Goal: Information Seeking & Learning: Learn about a topic

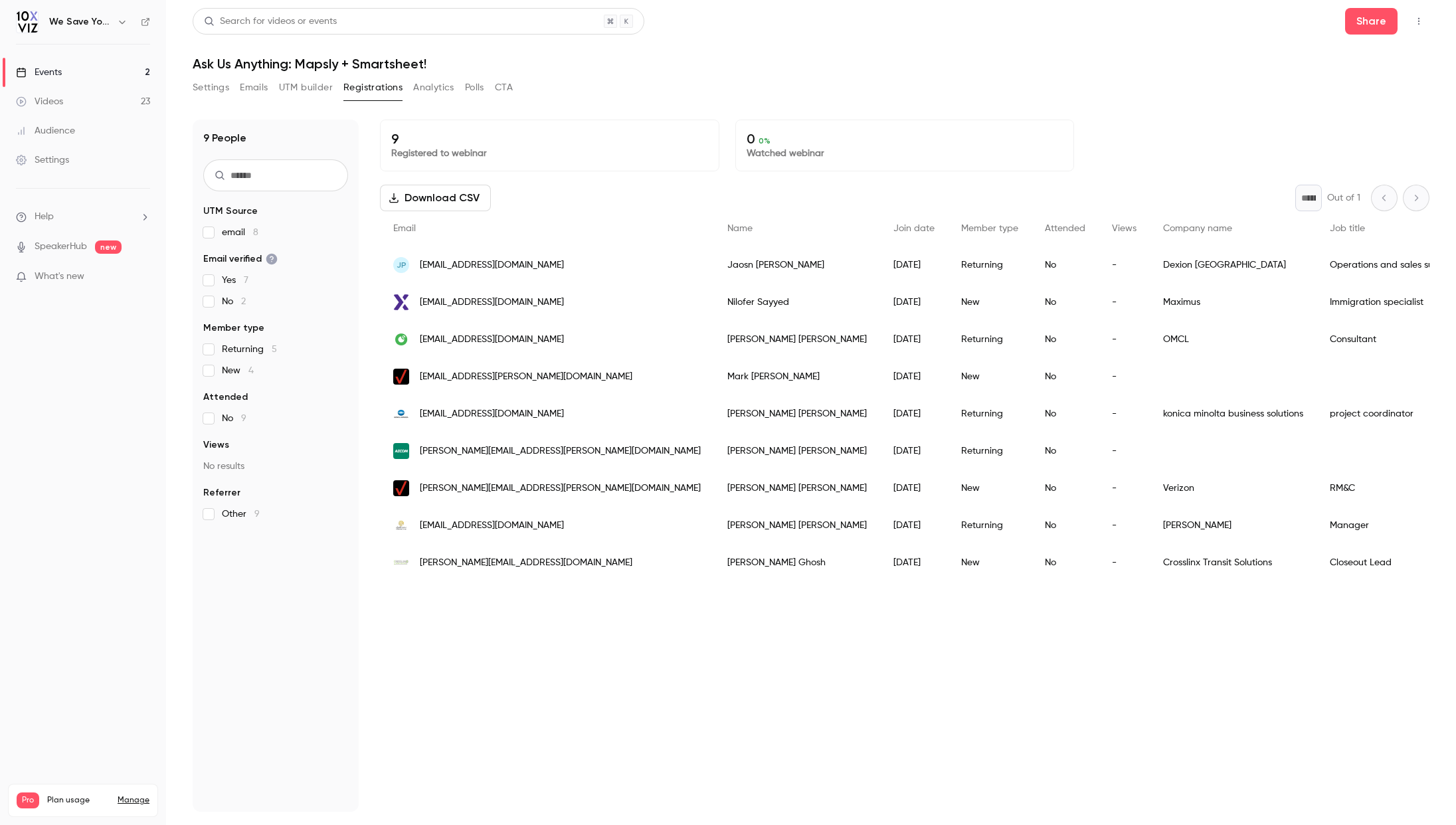
click at [48, 75] on div "Events" at bounding box center [39, 72] width 46 height 13
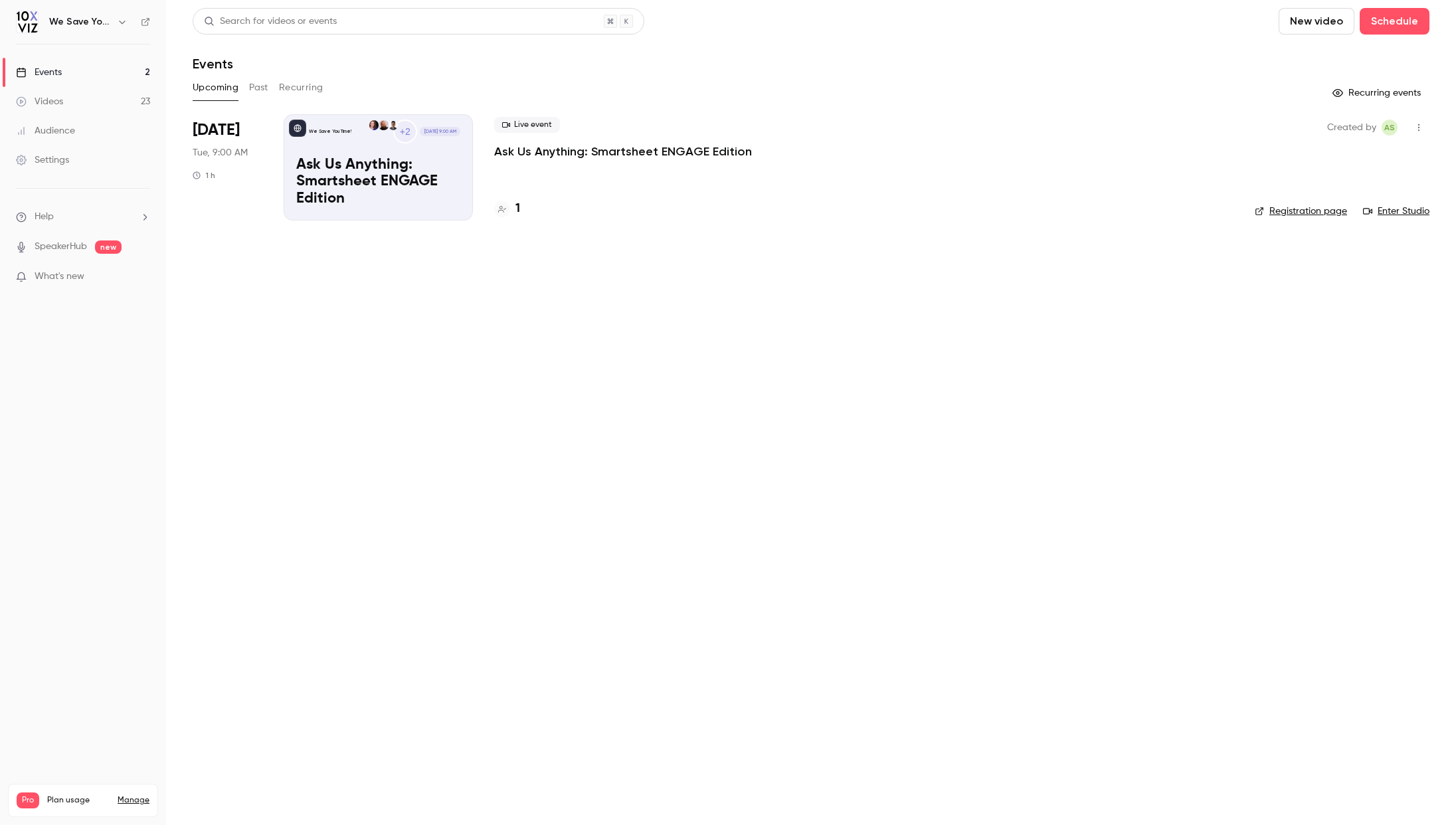
click at [262, 89] on button "Past" at bounding box center [259, 88] width 19 height 22
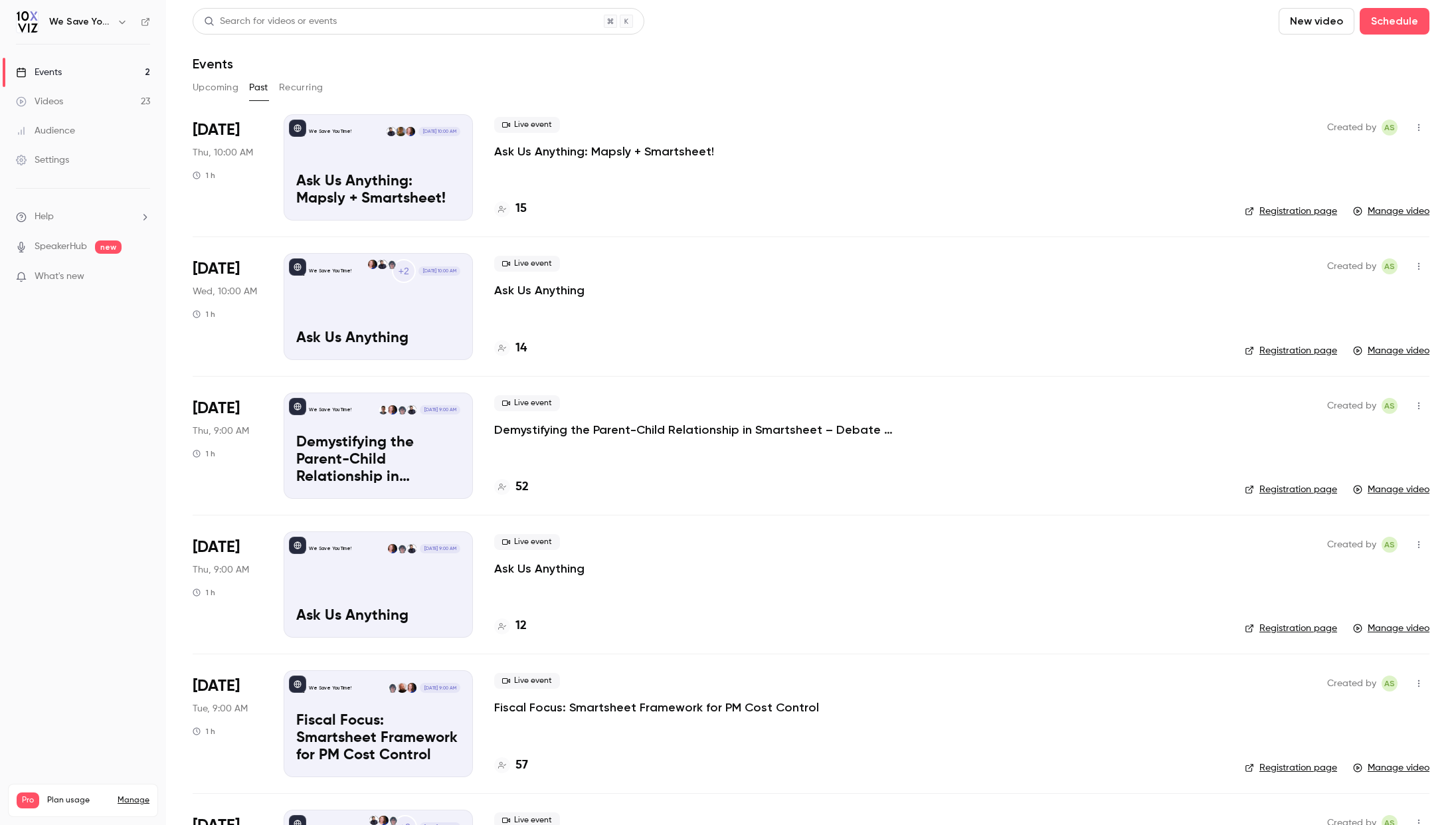
drag, startPoint x: 222, startPoint y: 90, endPoint x: 235, endPoint y: 94, distance: 13.6
click at [222, 90] on button "Upcoming" at bounding box center [216, 88] width 46 height 22
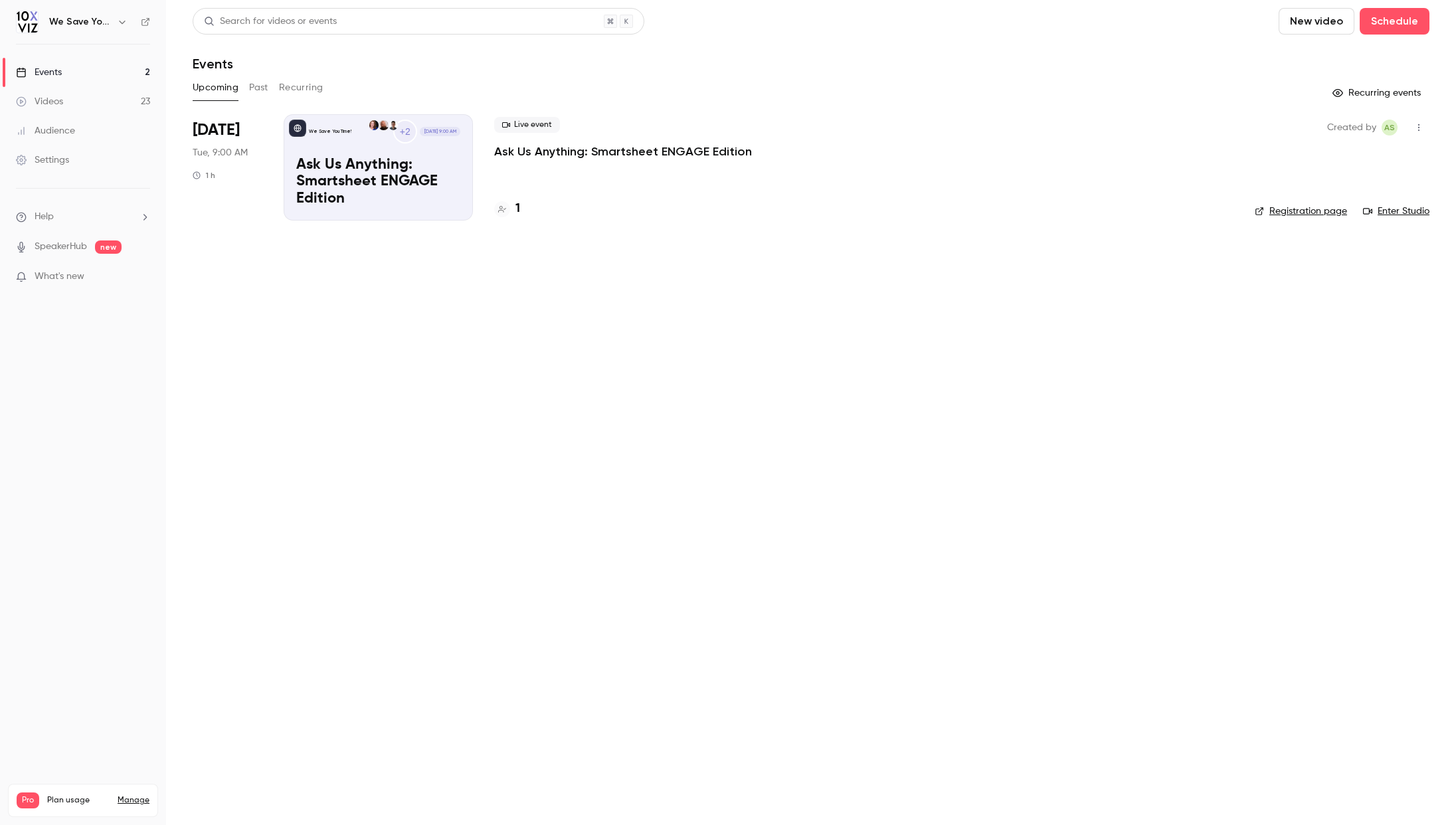
click at [518, 212] on h4 "1" at bounding box center [518, 209] width 4 height 18
click at [251, 86] on button "Past" at bounding box center [259, 88] width 19 height 22
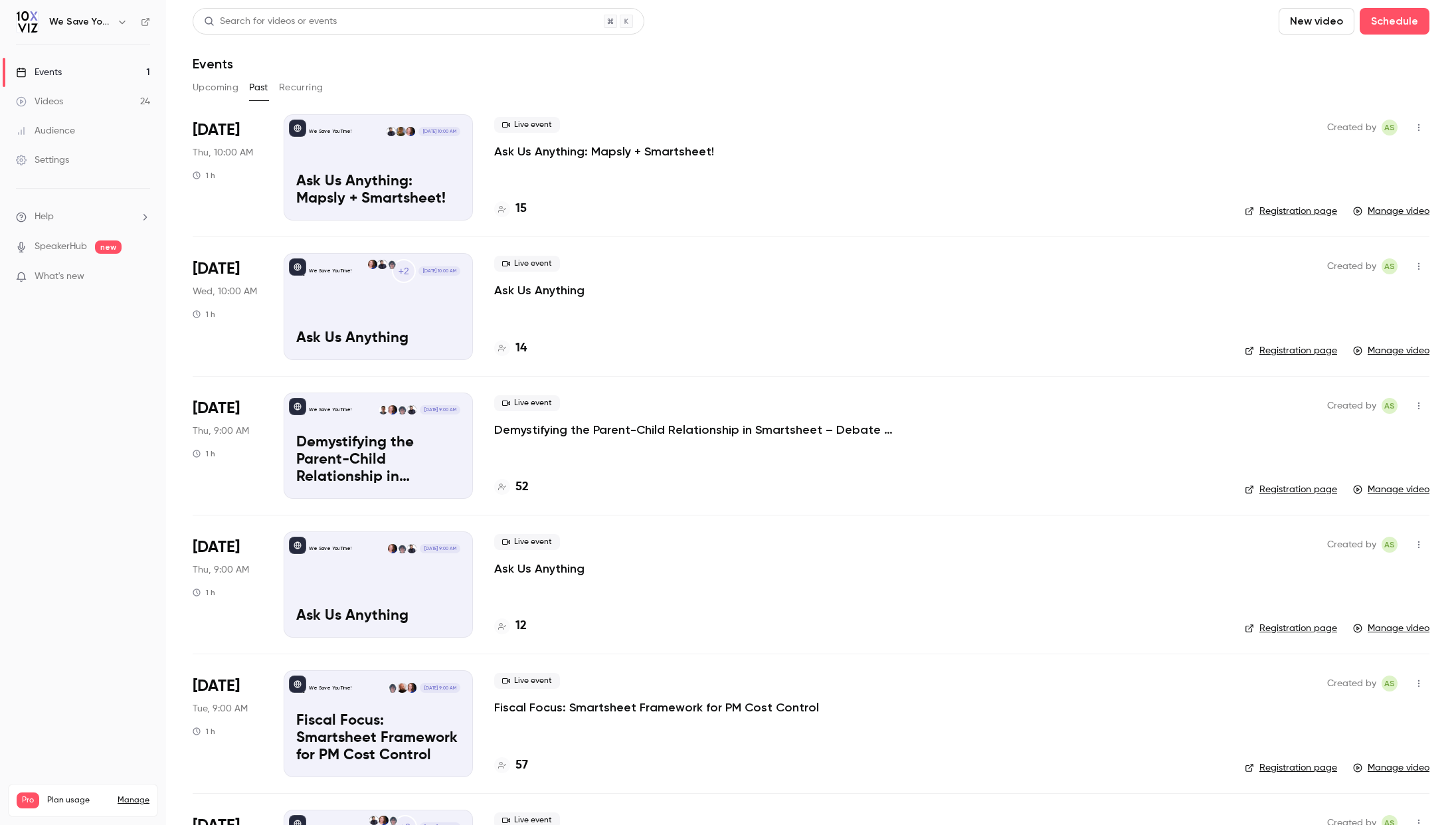
click at [522, 208] on h4 "15" at bounding box center [521, 209] width 11 height 18
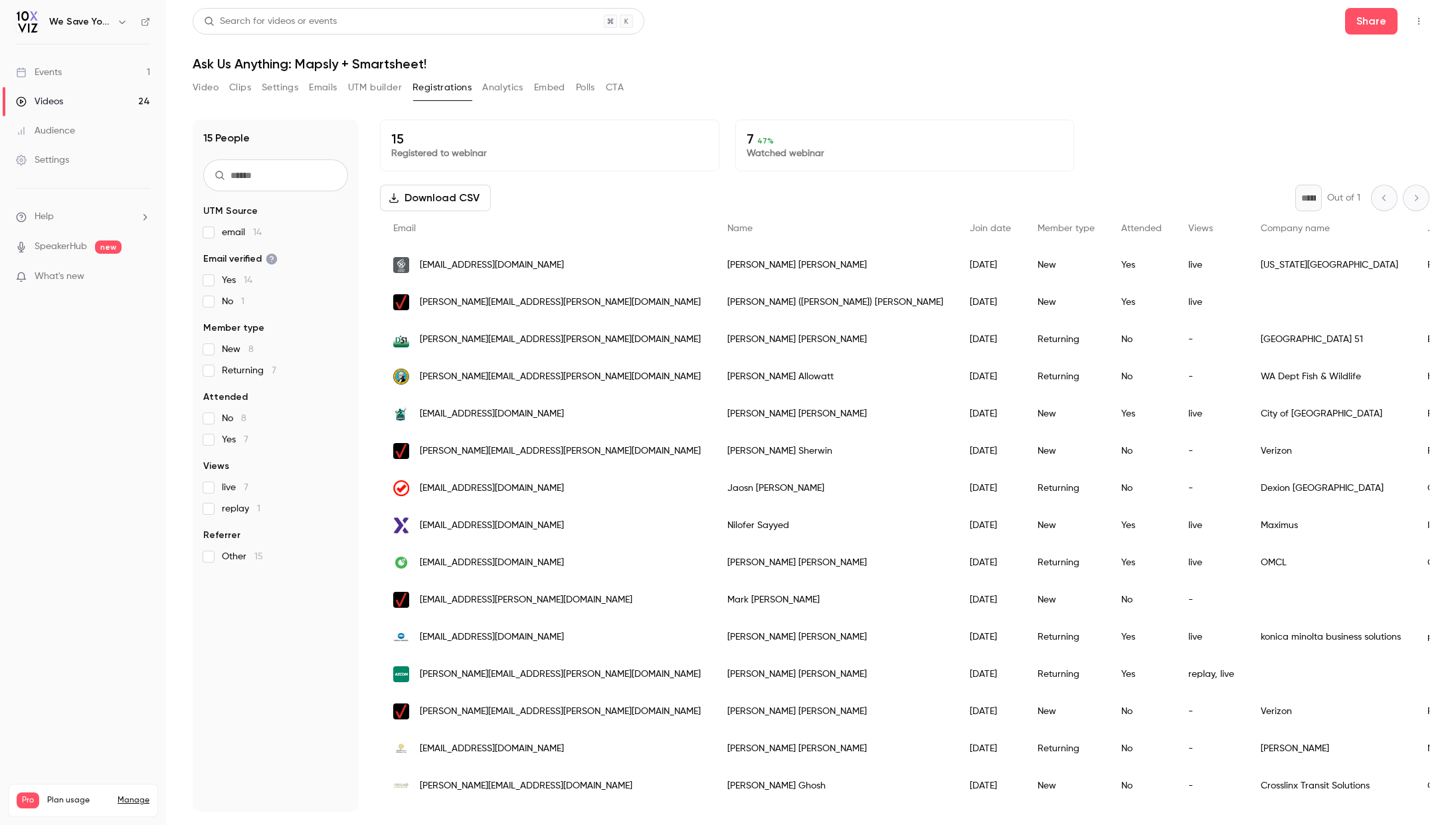
click at [242, 89] on button "Clips" at bounding box center [240, 88] width 22 height 22
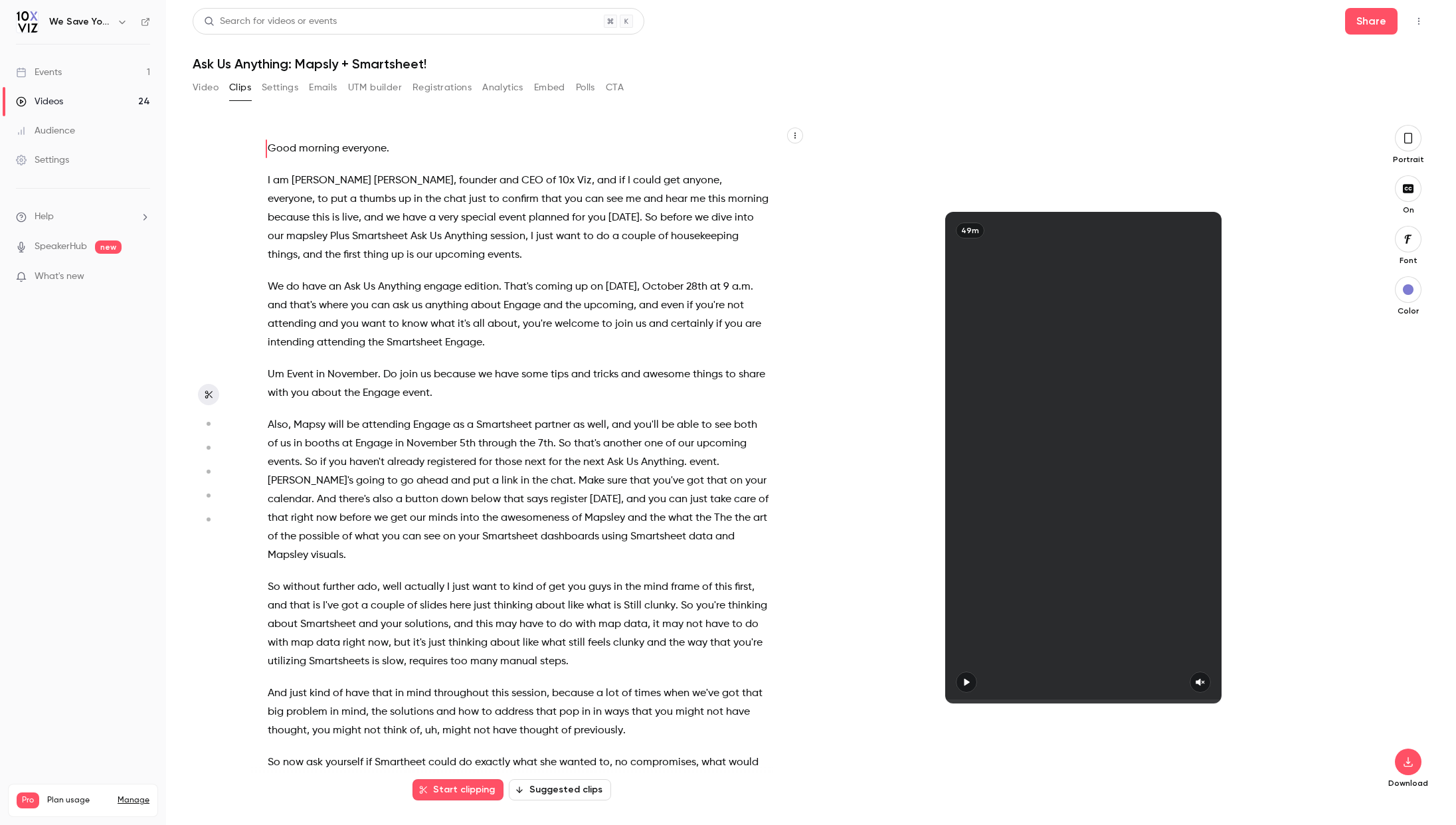
click at [210, 426] on icon "button" at bounding box center [208, 423] width 12 height 10
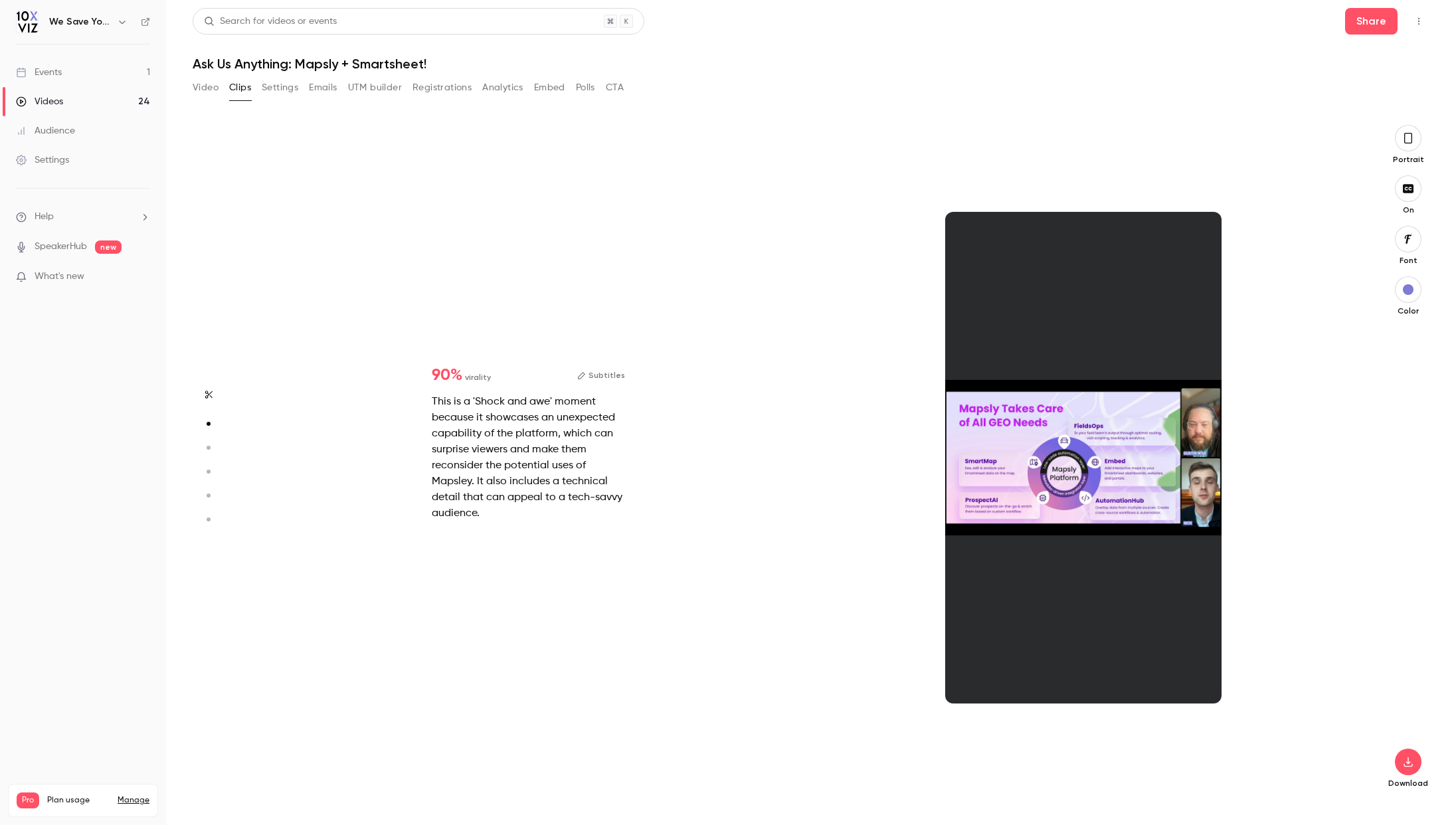
scroll to position [676, 0]
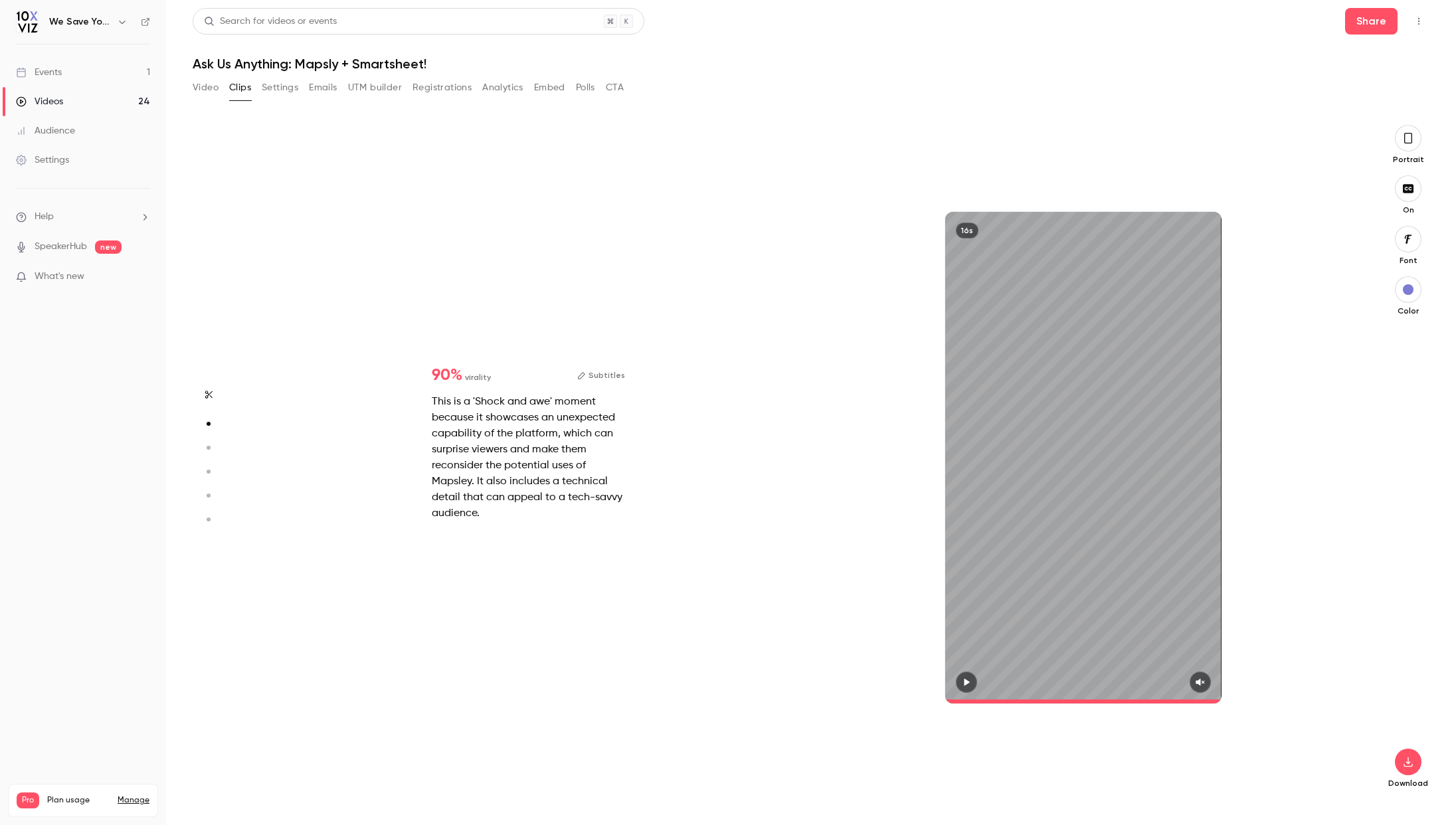
click at [208, 449] on icon "button" at bounding box center [208, 448] width 12 height 10
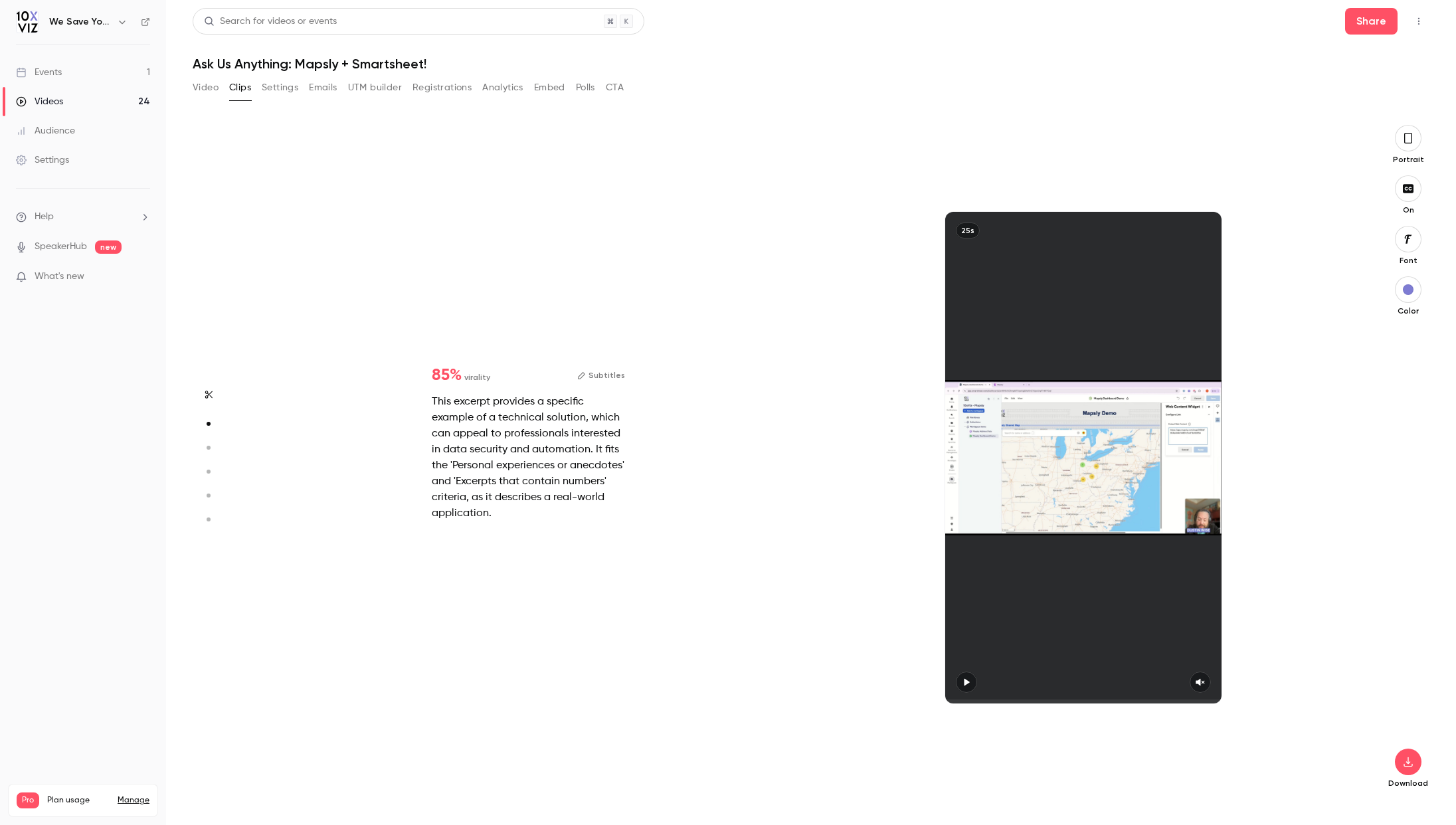
type input "*"
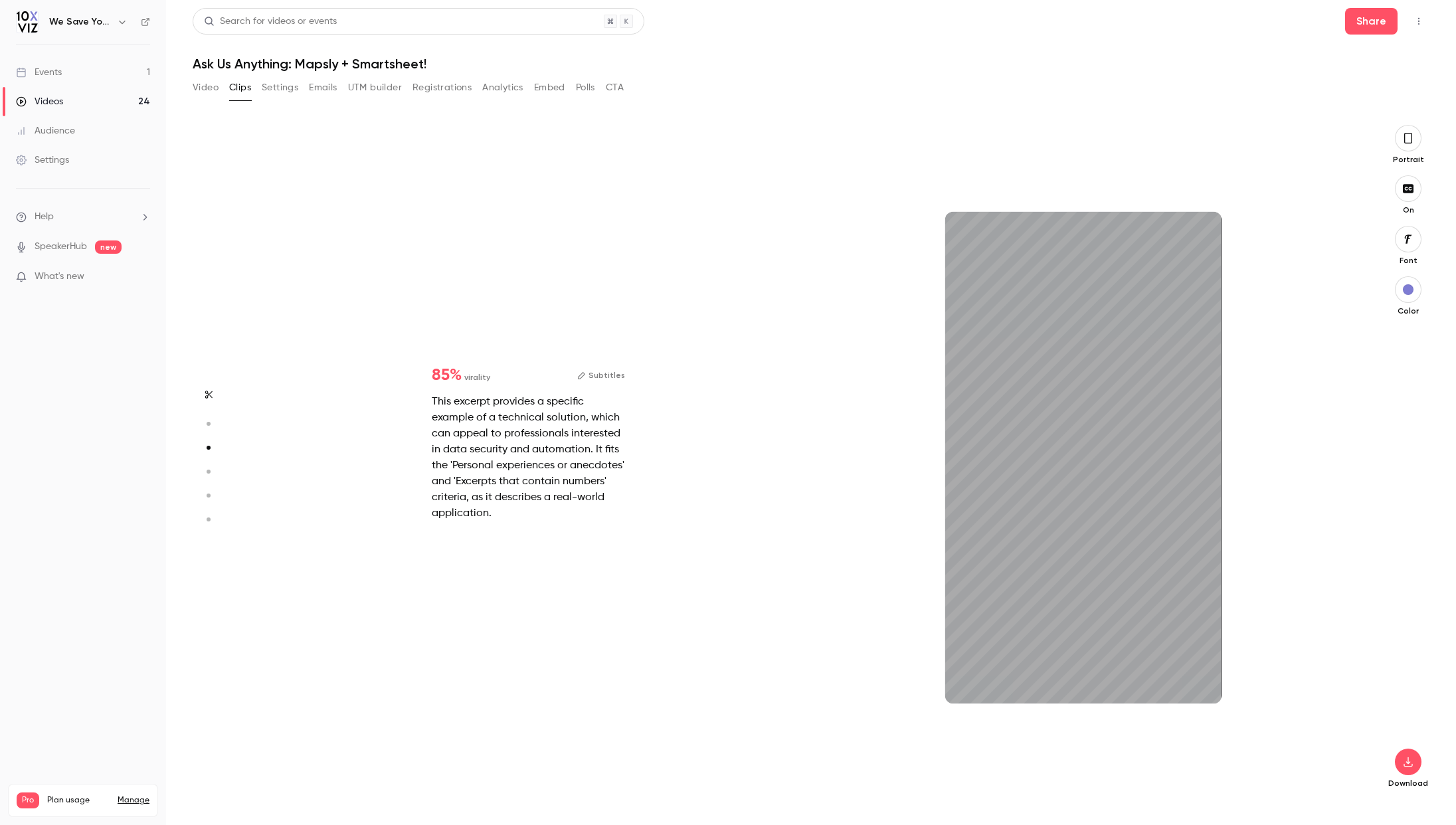
scroll to position [1352, 0]
click at [205, 470] on icon "button" at bounding box center [208, 472] width 12 height 10
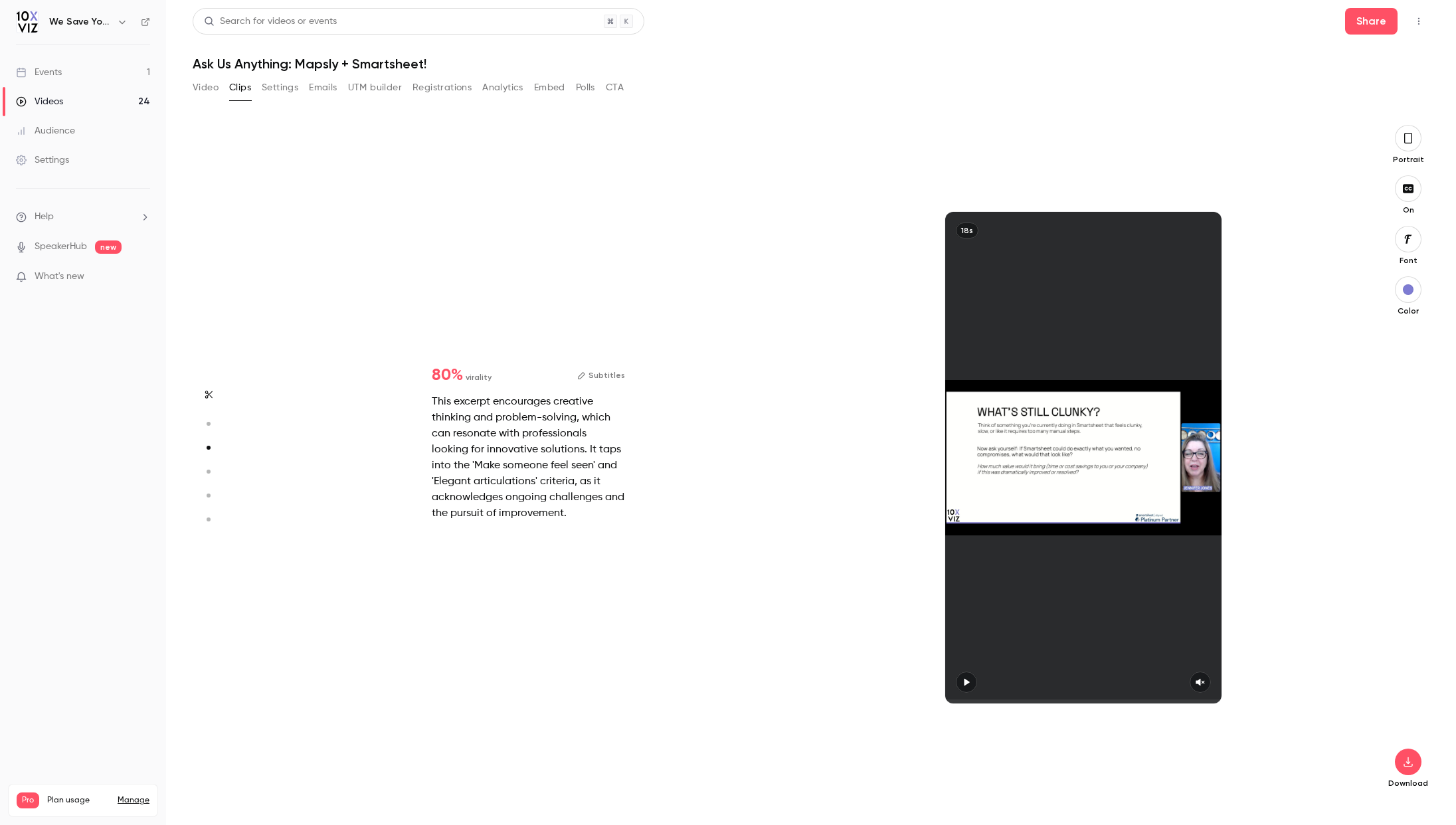
type input "*"
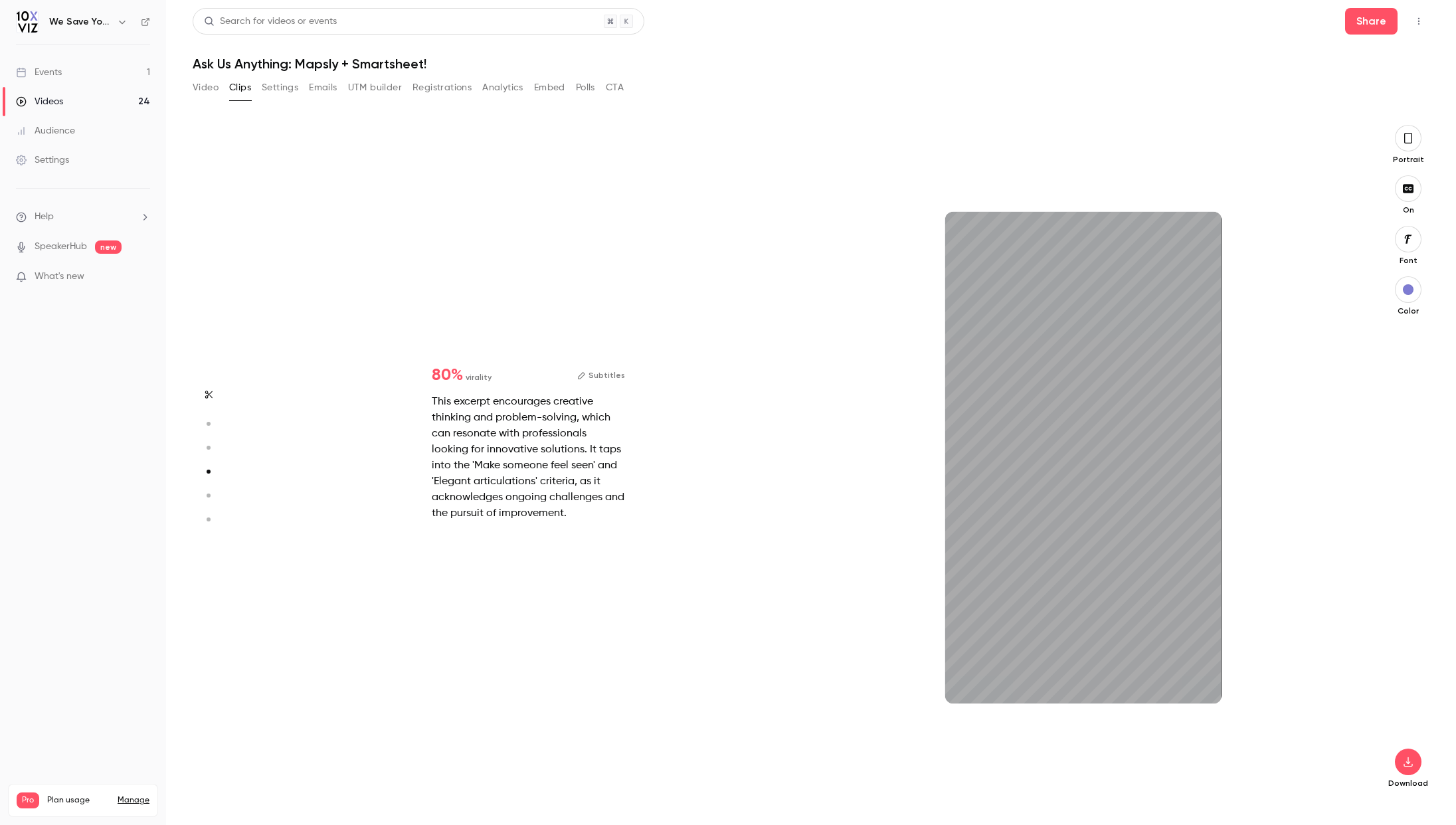
scroll to position [2029, 0]
click at [208, 495] on circle "button" at bounding box center [208, 495] width 4 height 4
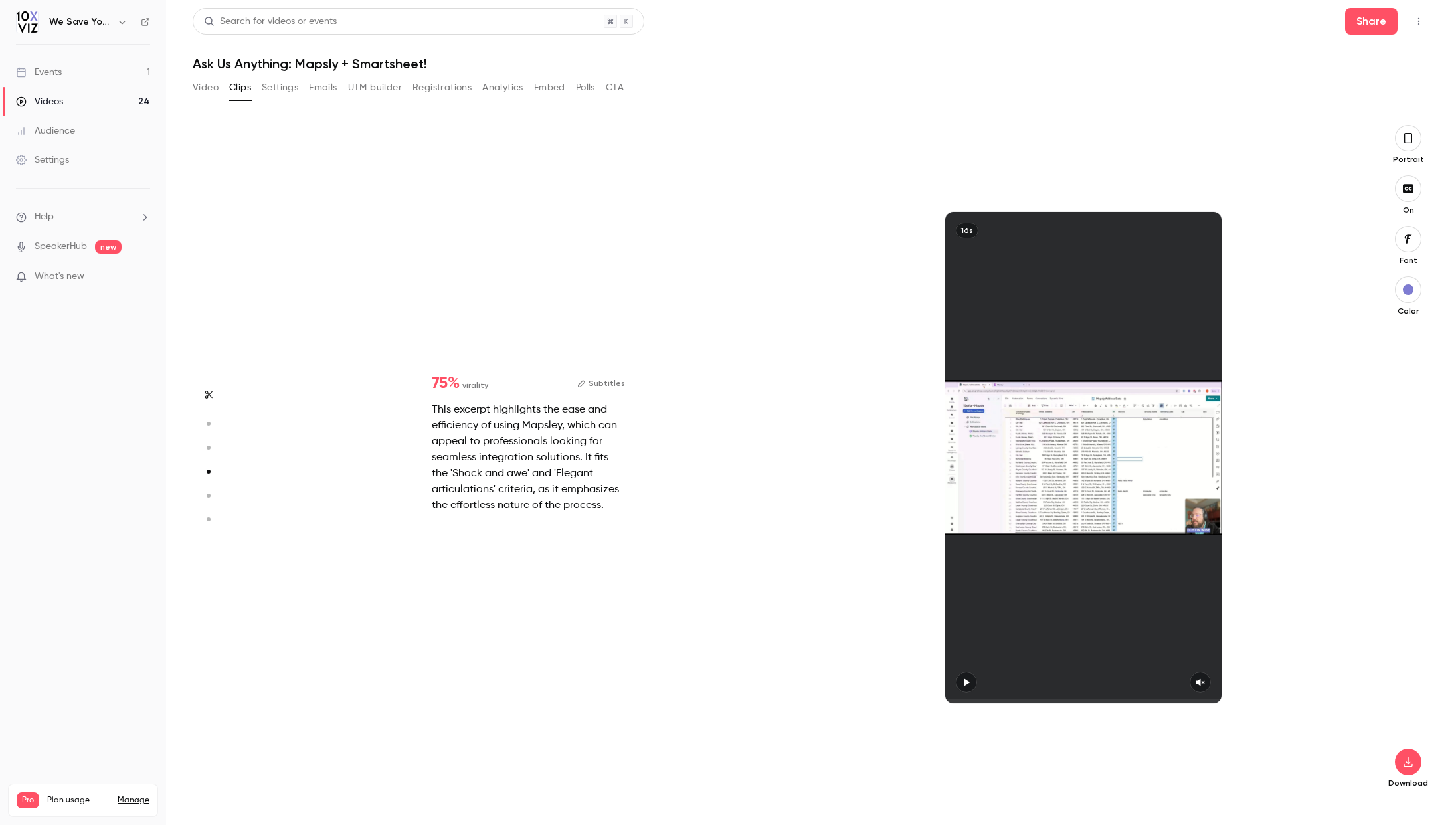
type input "*"
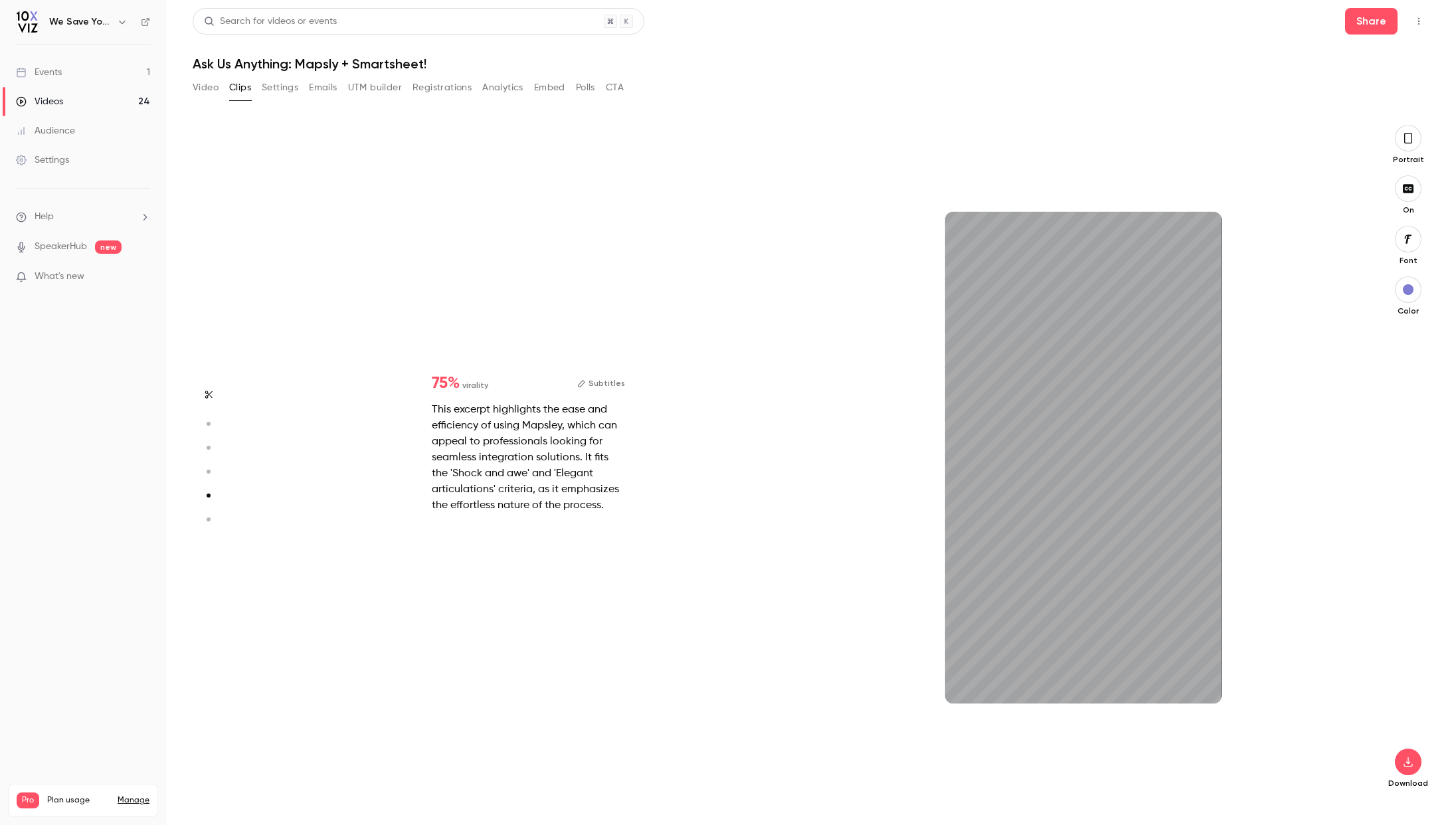
scroll to position [2705, 0]
click at [211, 522] on icon "button" at bounding box center [208, 519] width 12 height 10
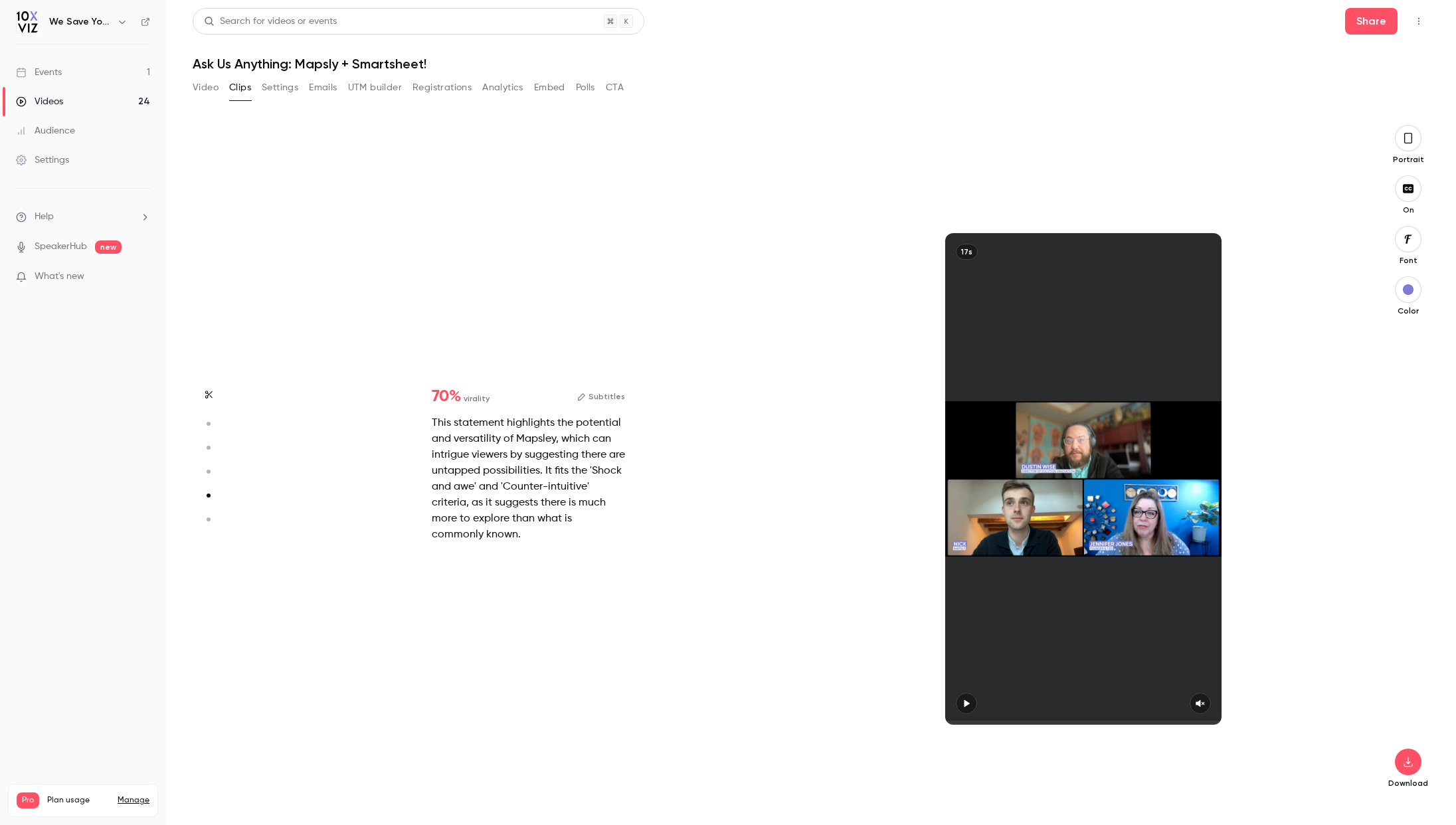
type input "*"
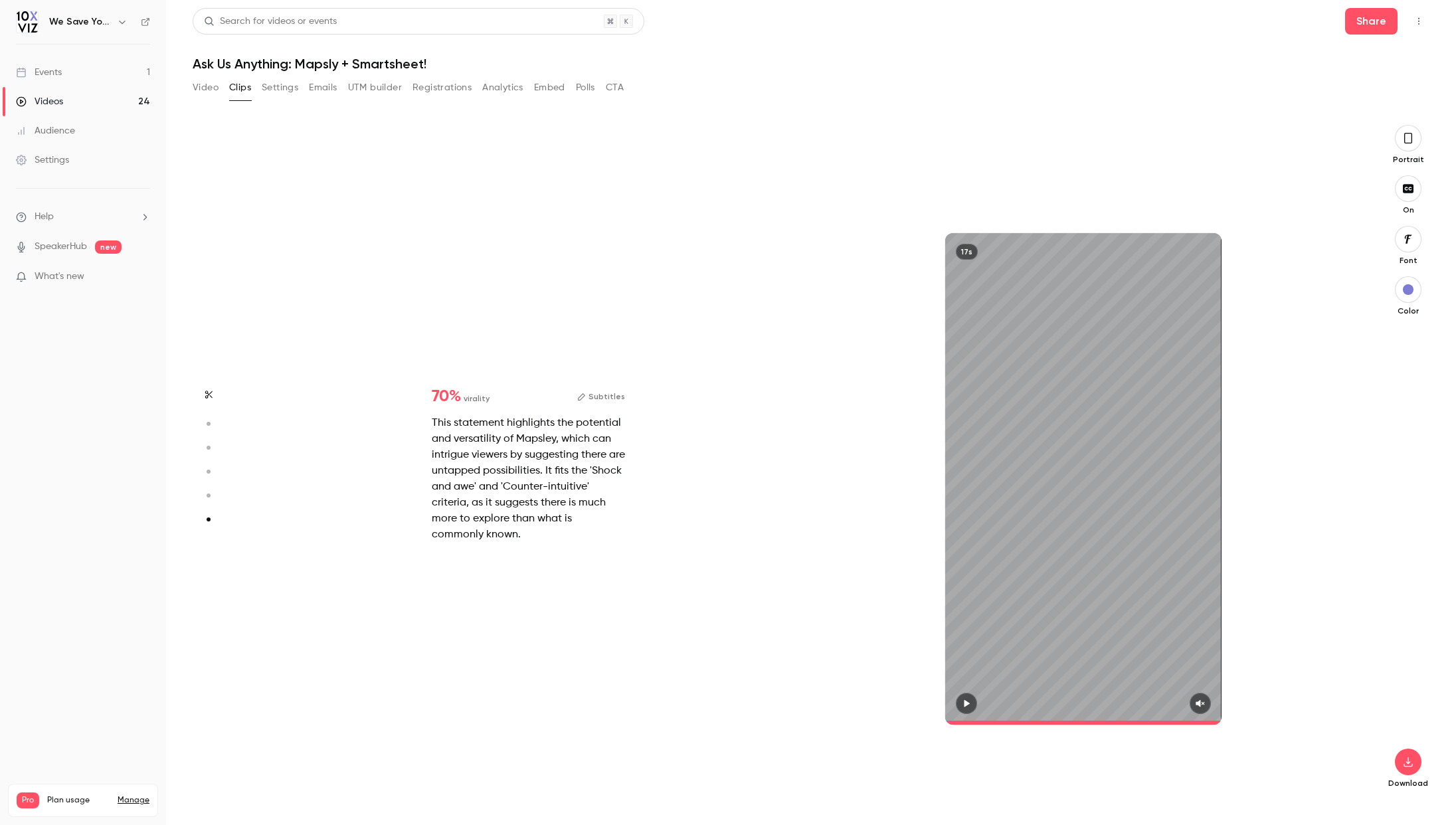
click at [208, 423] on circle "button" at bounding box center [208, 423] width 4 height 4
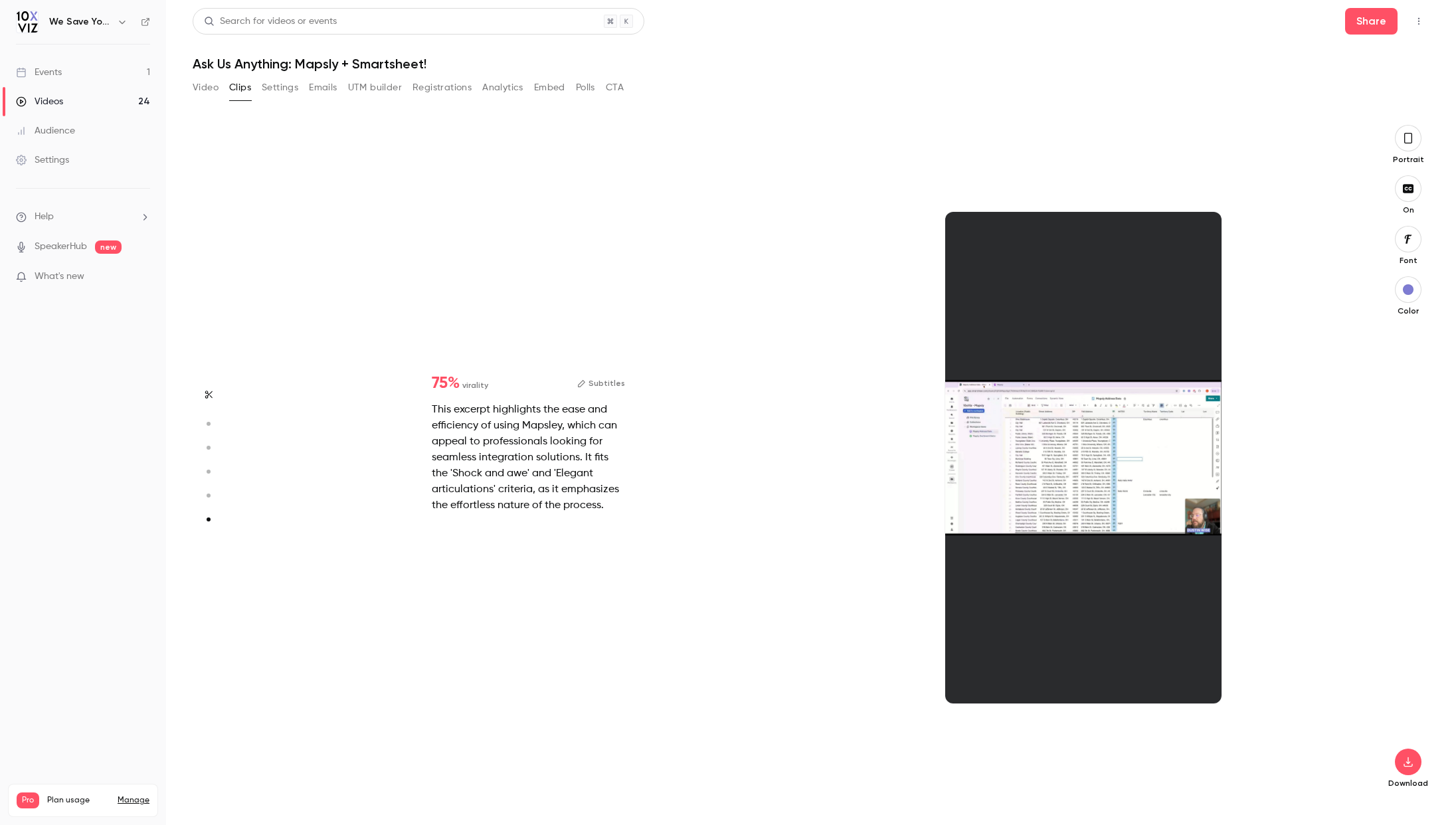
type input "*"
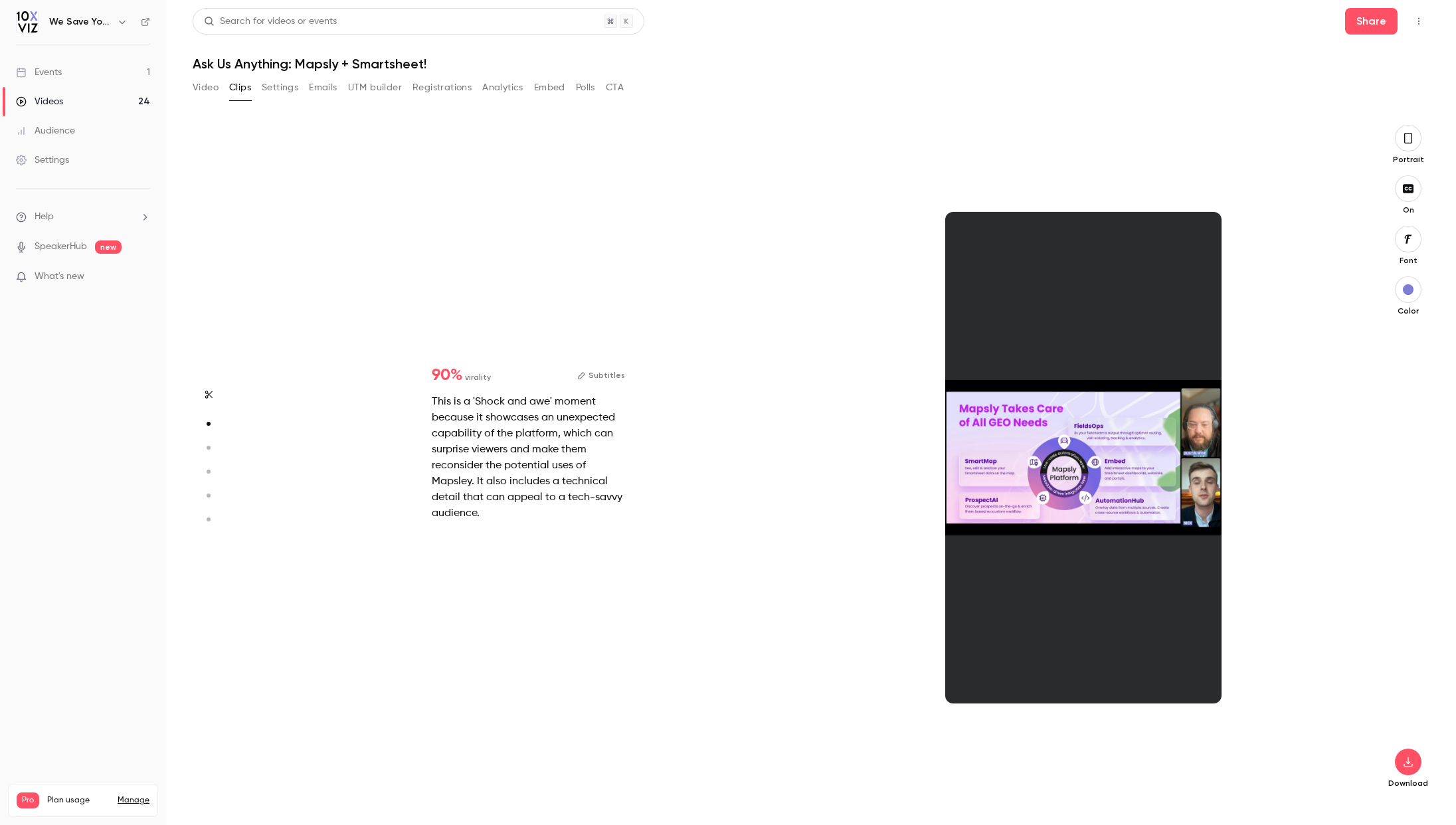
scroll to position [676, 0]
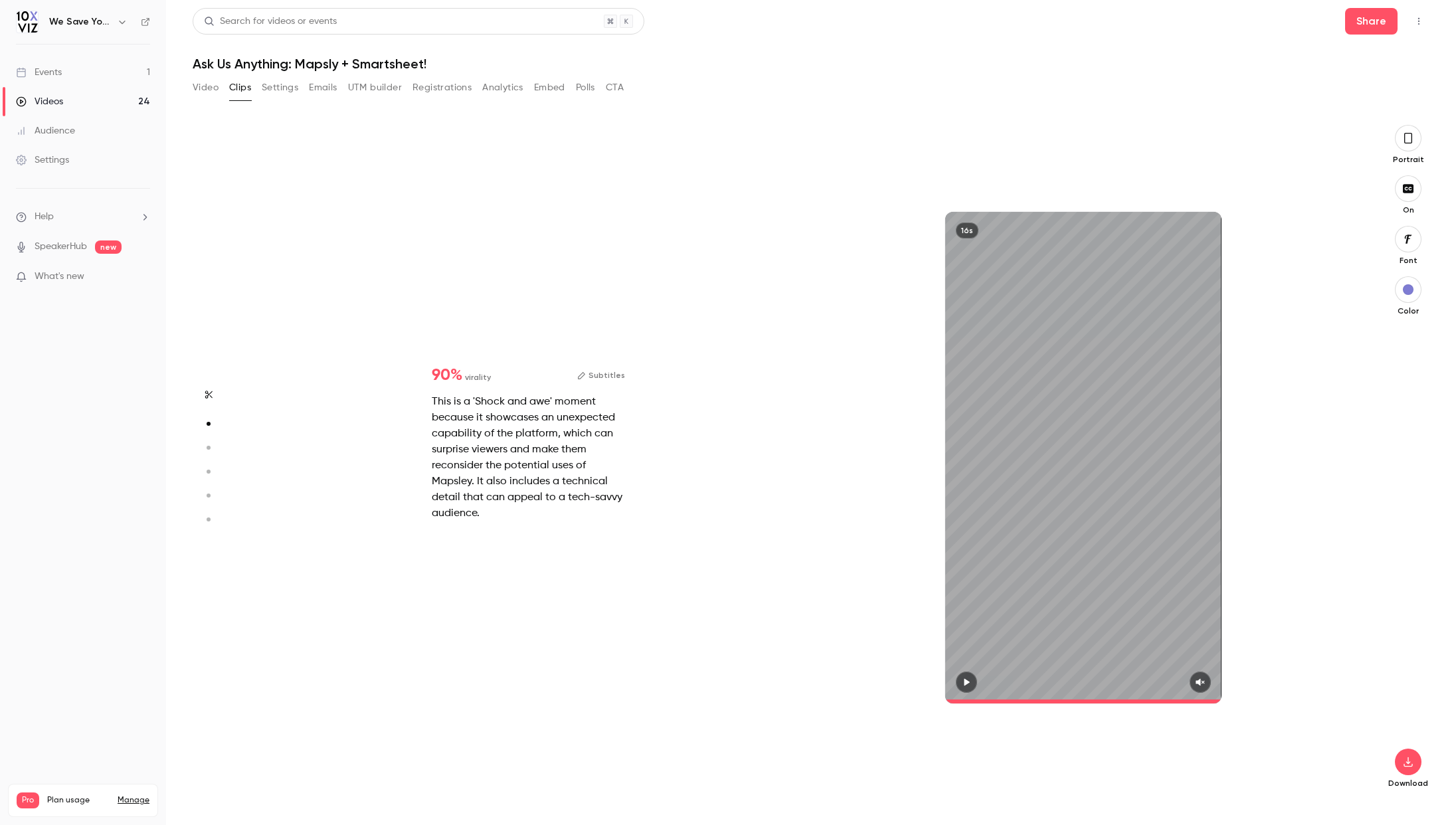
click at [1204, 682] on icon "button" at bounding box center [1200, 682] width 10 height 10
click at [966, 684] on icon "button" at bounding box center [966, 682] width 10 height 10
click at [210, 449] on icon "button" at bounding box center [208, 448] width 12 height 10
type input "*"
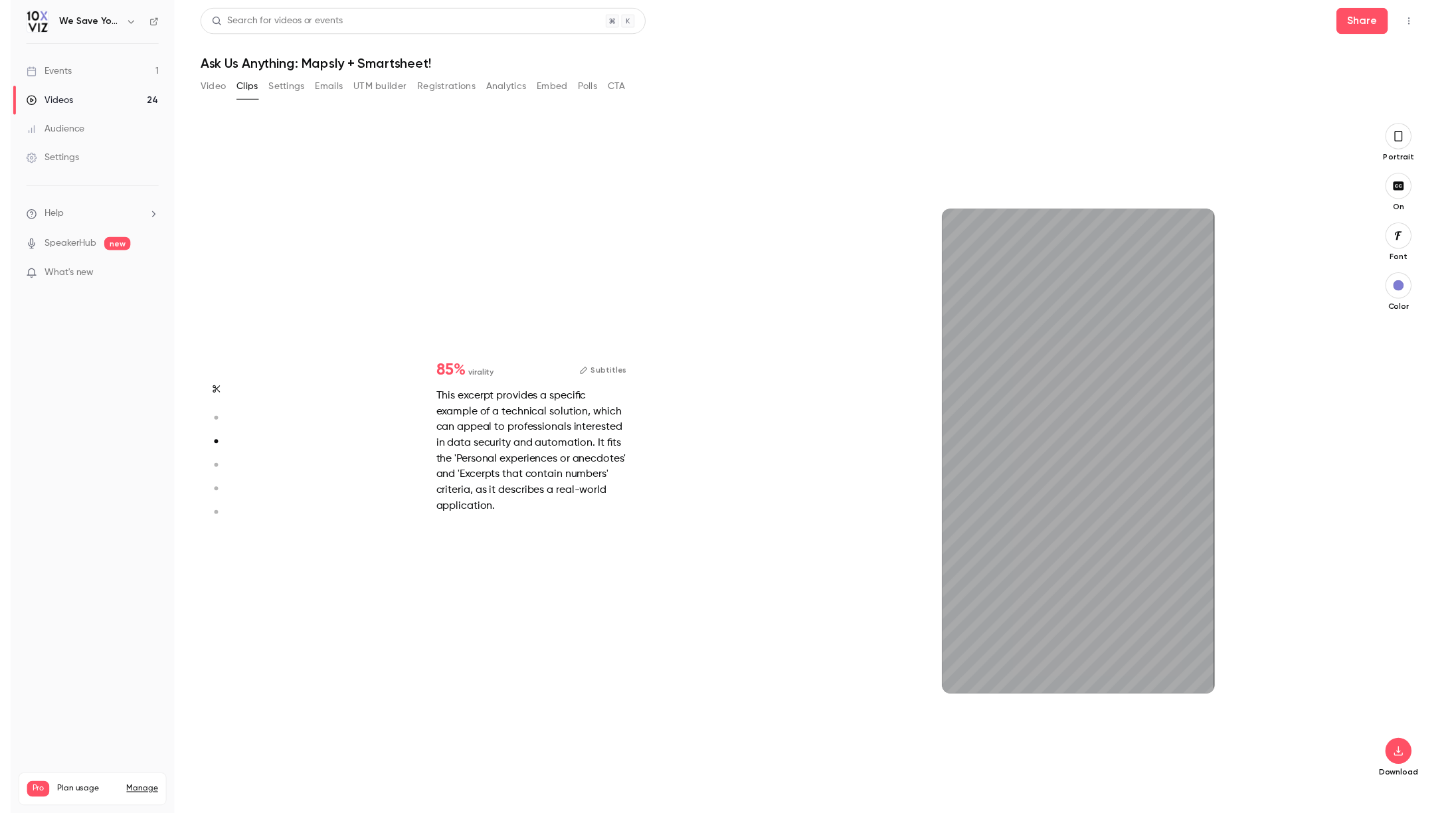
scroll to position [1352, 0]
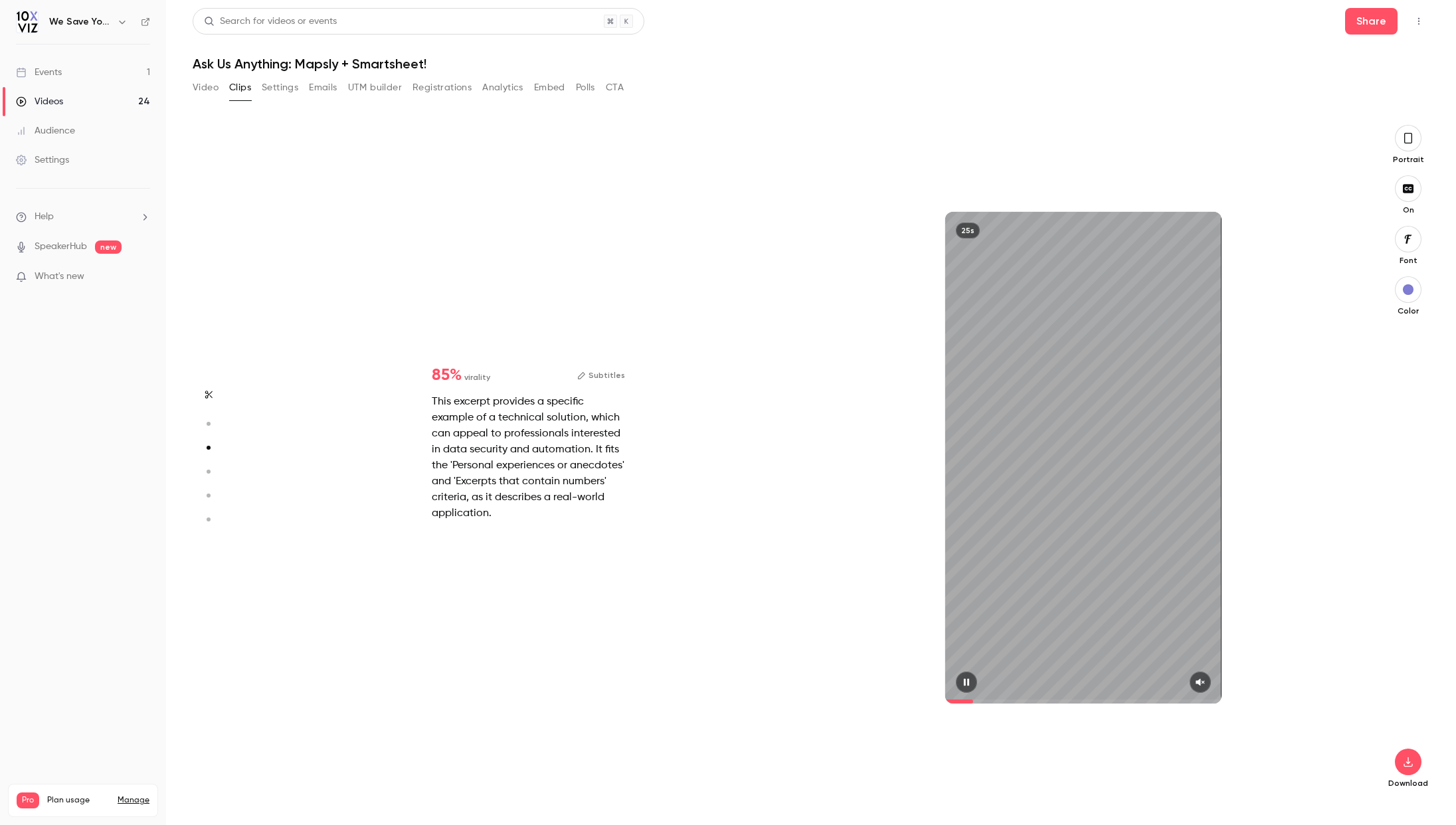
click at [1199, 684] on icon "button" at bounding box center [1200, 683] width 9 height 7
click at [1405, 138] on icon "button" at bounding box center [1408, 138] width 8 height 10
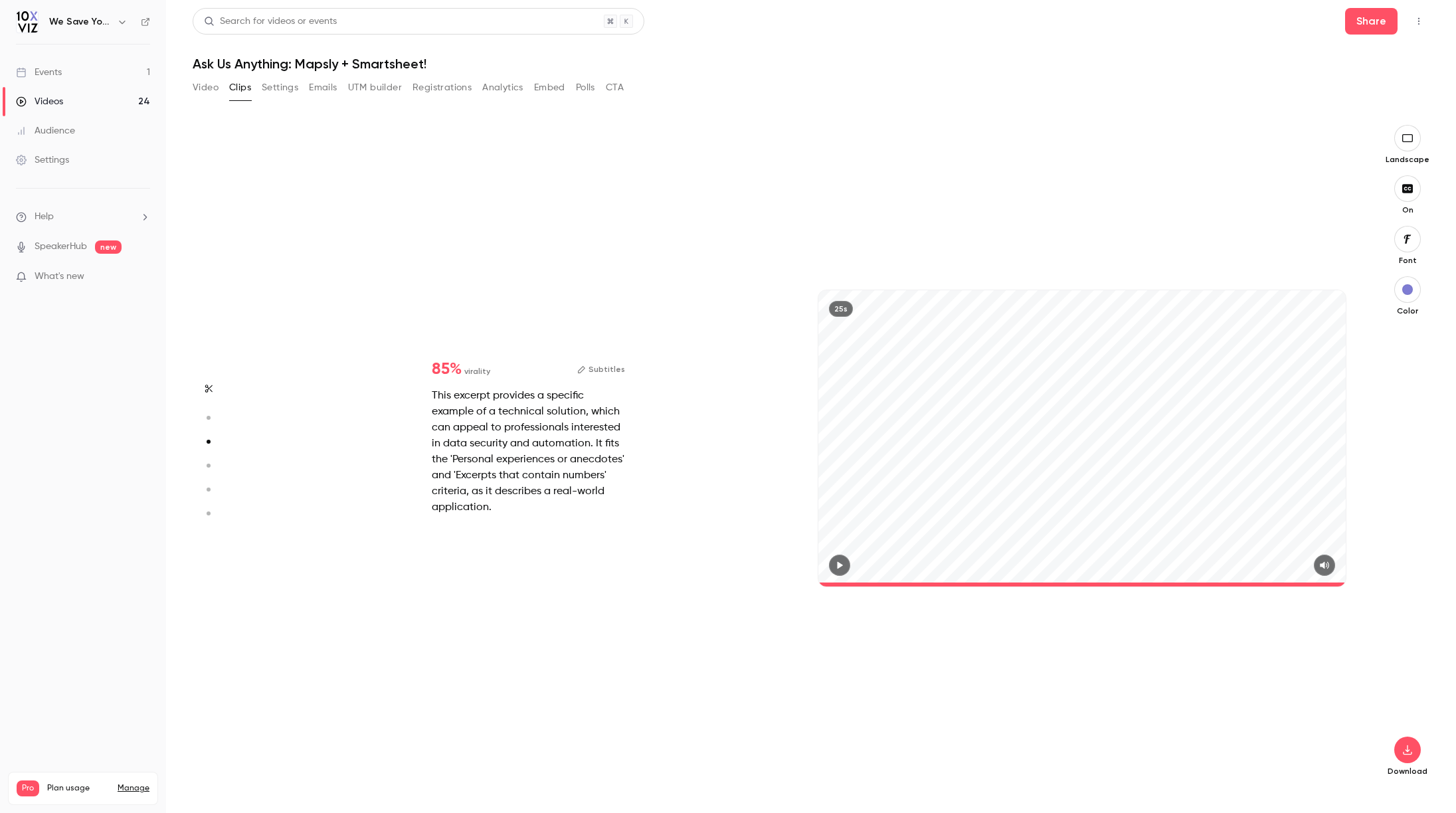
scroll to position [1328, 0]
type input "****"
